Goal: Transaction & Acquisition: Purchase product/service

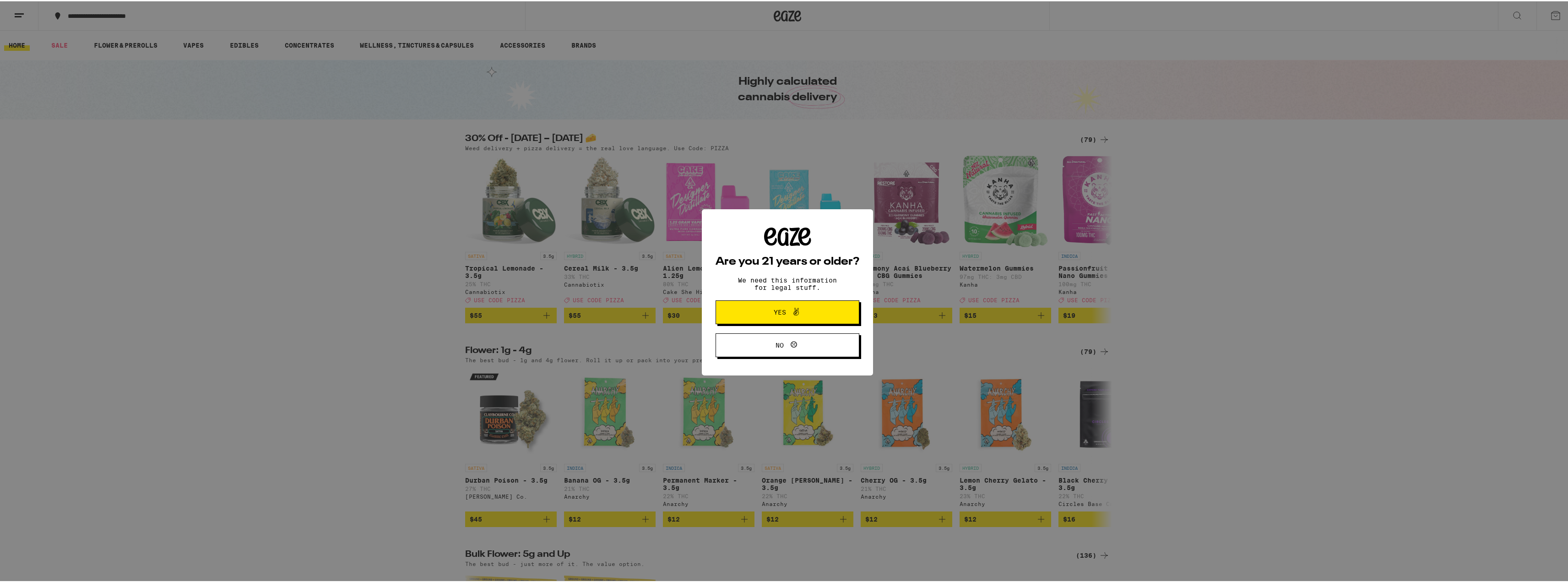
click at [803, 313] on span "Yes" at bounding box center [788, 311] width 70 height 12
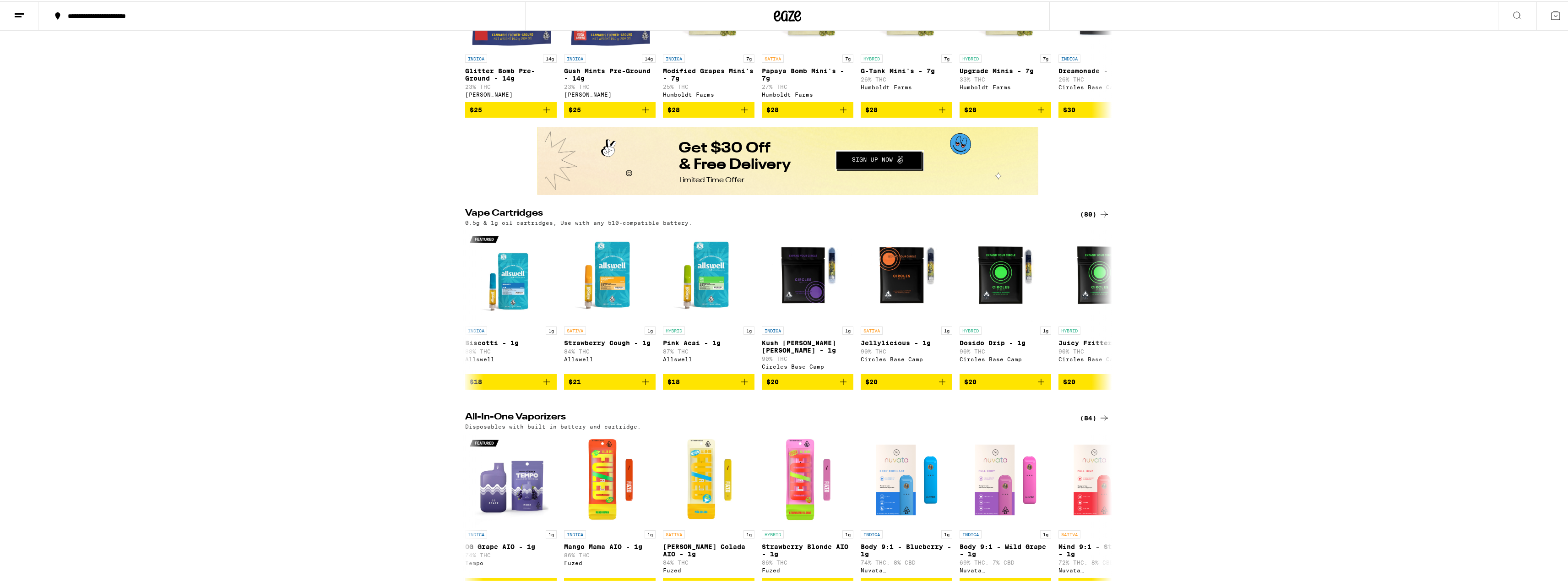
scroll to position [641, 0]
